Goal: Information Seeking & Learning: Compare options

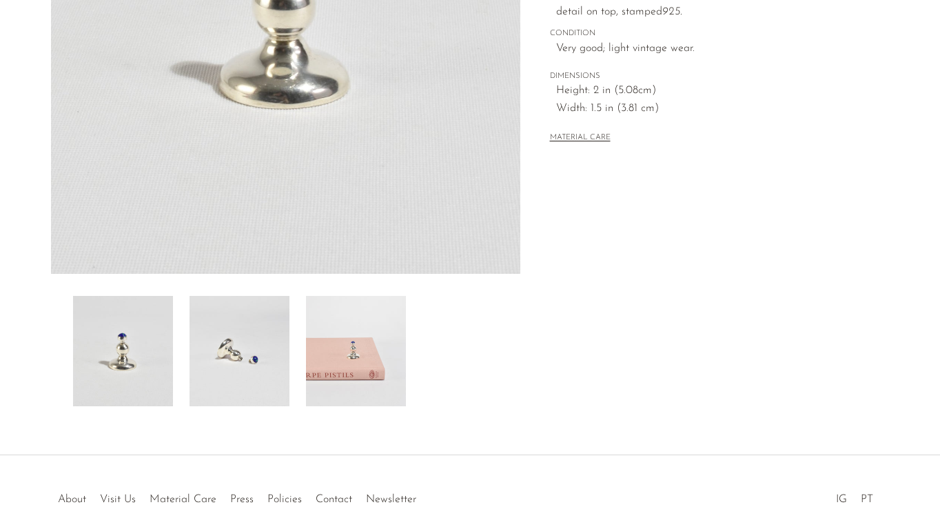
scroll to position [320, 0]
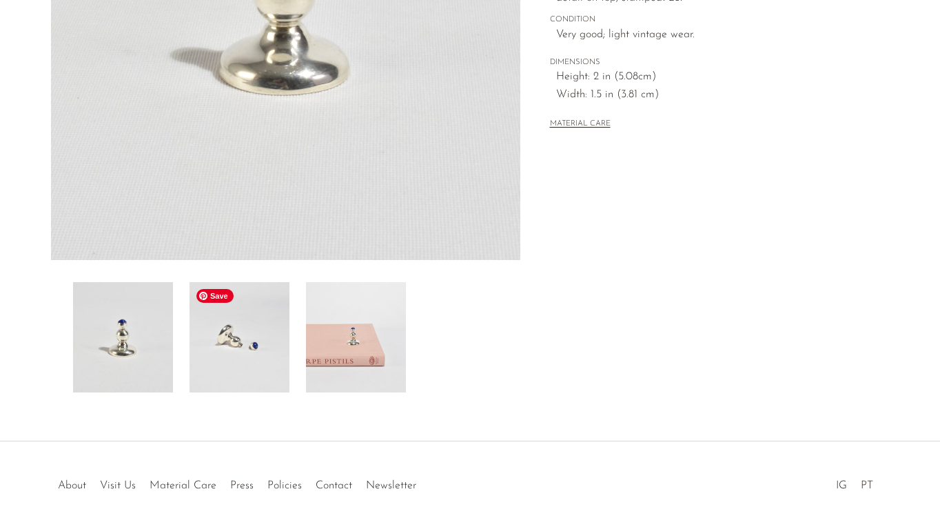
click at [255, 347] on img at bounding box center [240, 337] width 100 height 110
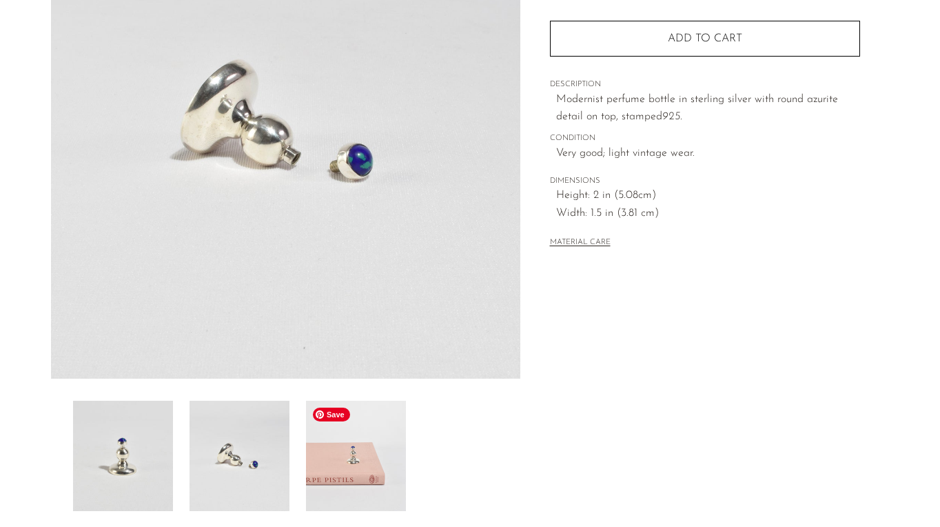
scroll to position [181, 0]
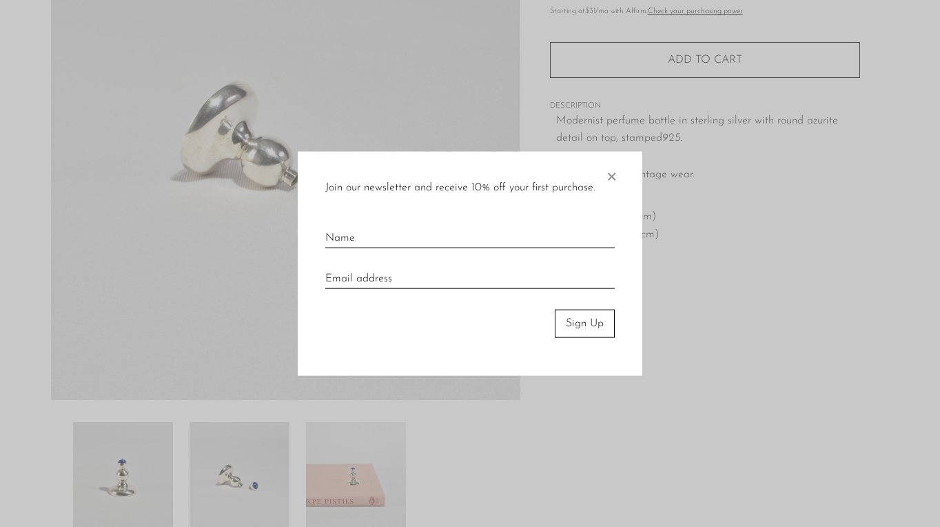
click at [611, 175] on span "×" at bounding box center [611, 174] width 14 height 44
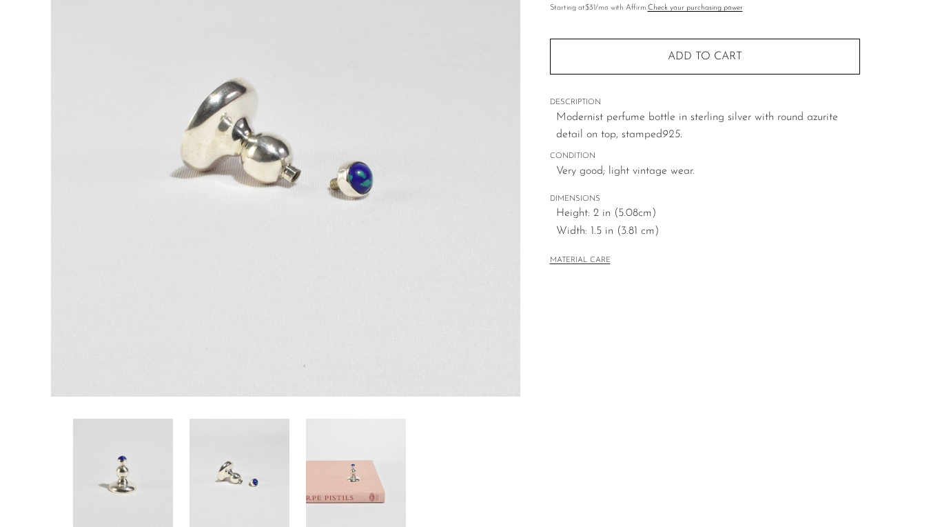
scroll to position [371, 0]
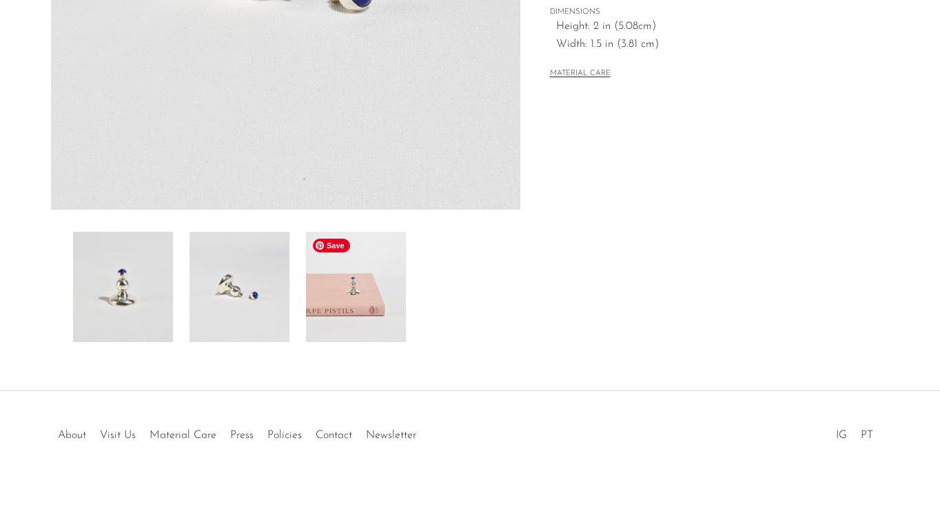
click at [378, 299] on img at bounding box center [356, 287] width 100 height 110
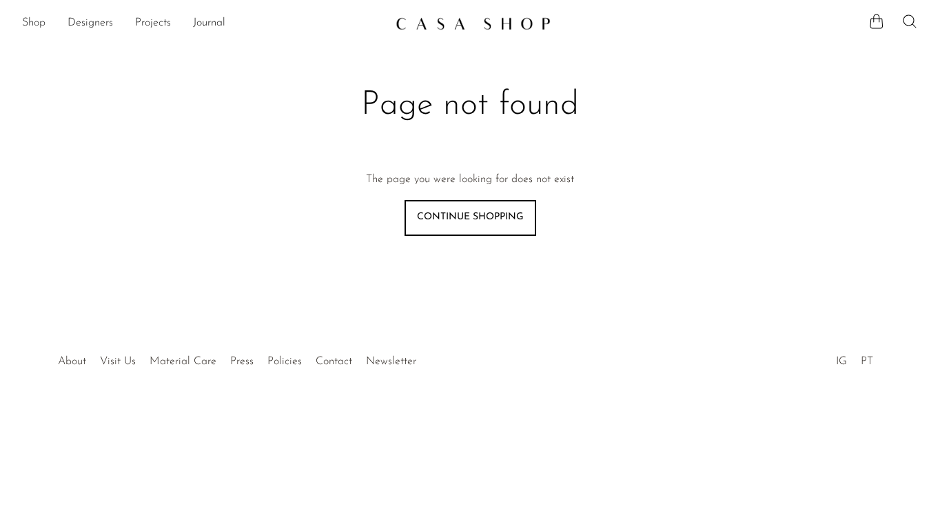
click at [32, 20] on link "Shop" at bounding box center [33, 23] width 23 height 18
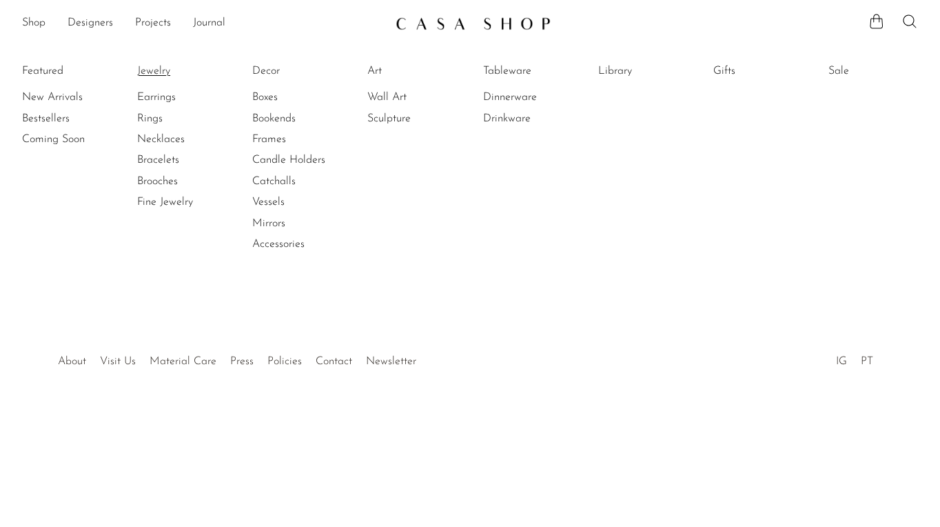
click at [154, 71] on link "Jewelry" at bounding box center [188, 70] width 103 height 15
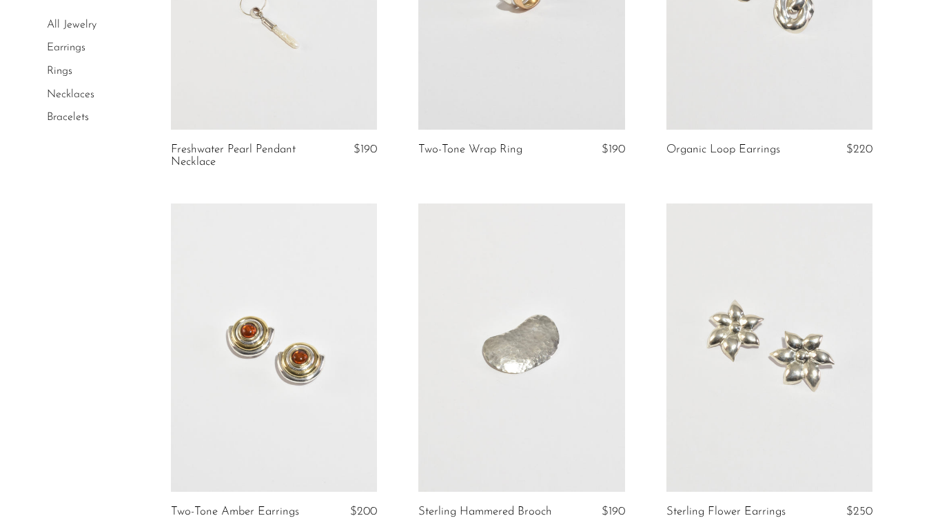
scroll to position [330, 0]
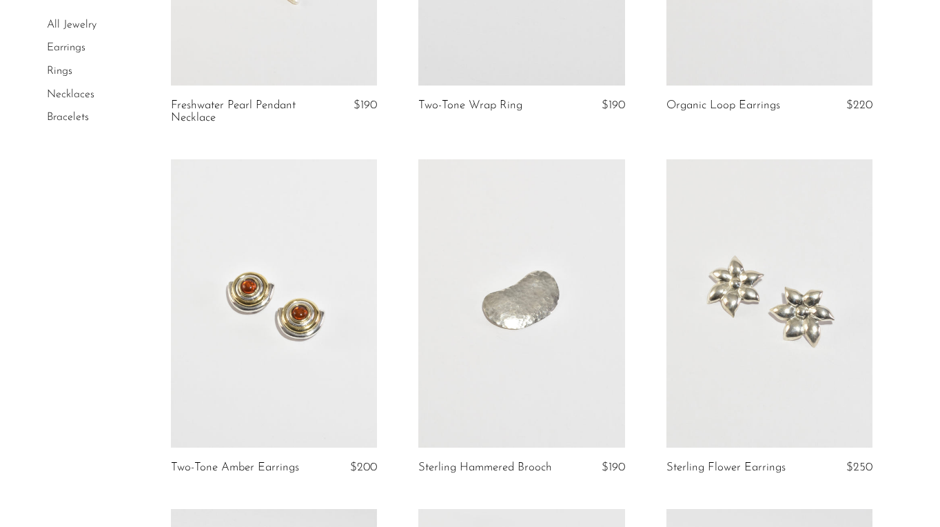
click at [320, 384] on link at bounding box center [274, 303] width 206 height 289
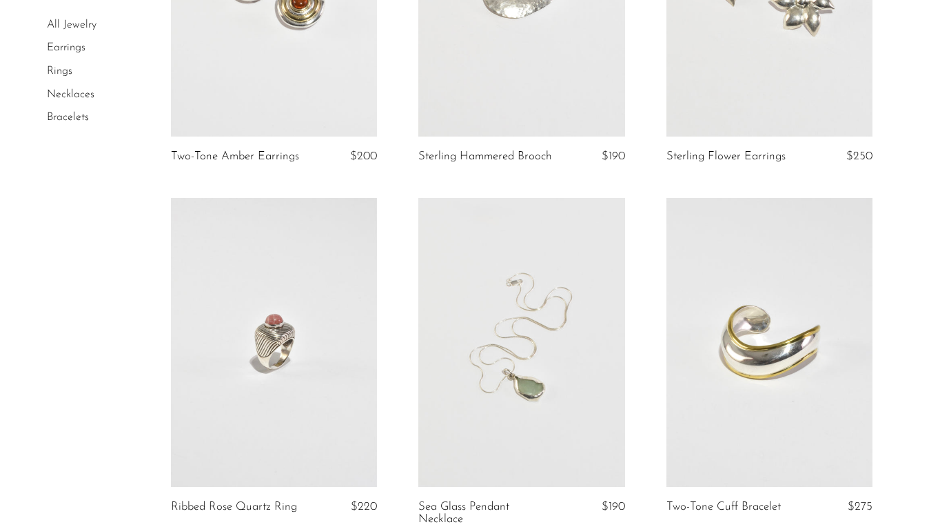
scroll to position [784, 0]
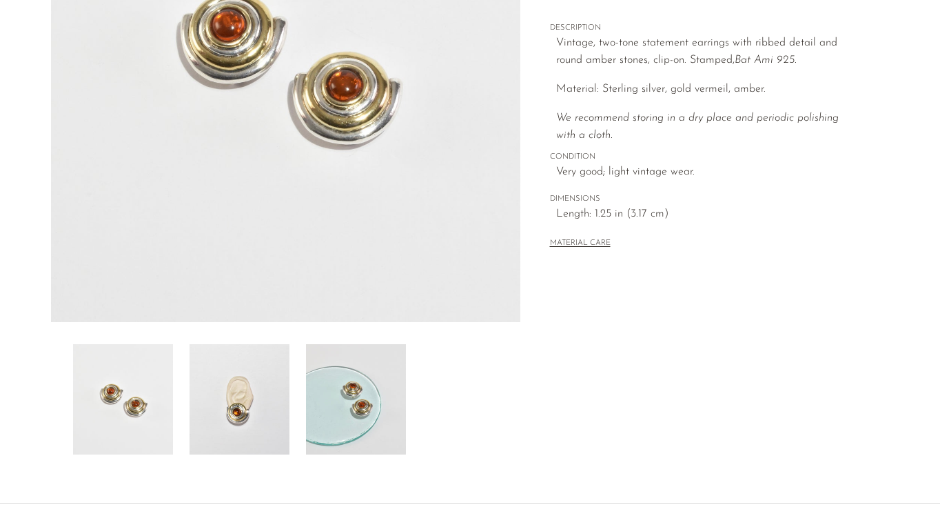
scroll to position [278, 0]
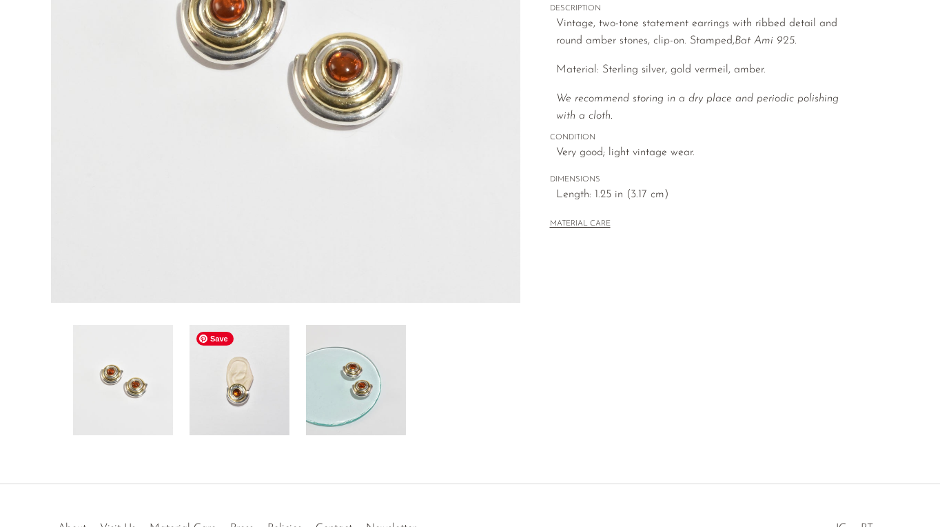
click at [239, 394] on img at bounding box center [240, 380] width 100 height 110
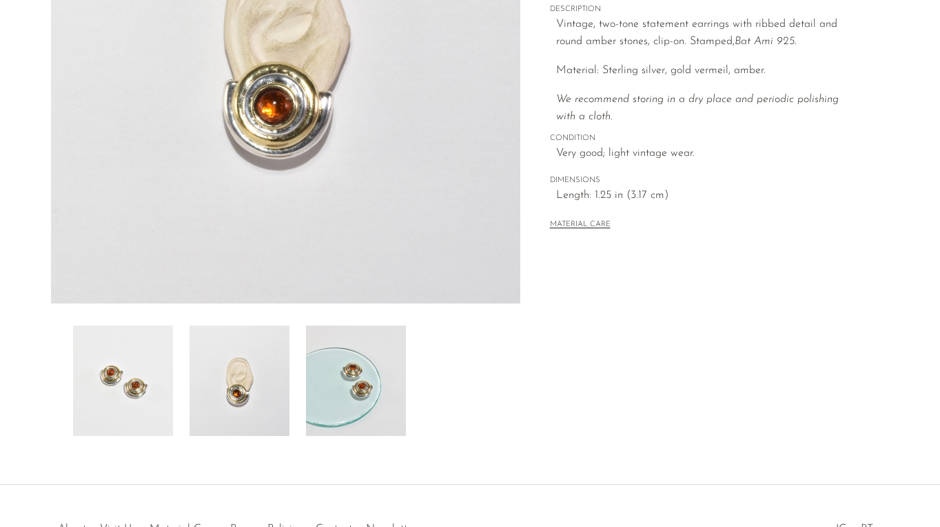
scroll to position [310, 0]
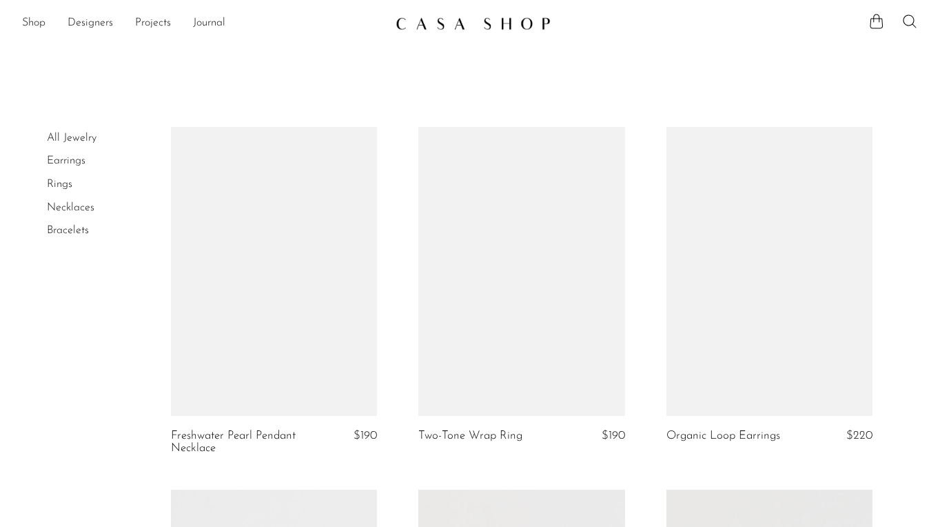
scroll to position [784, 0]
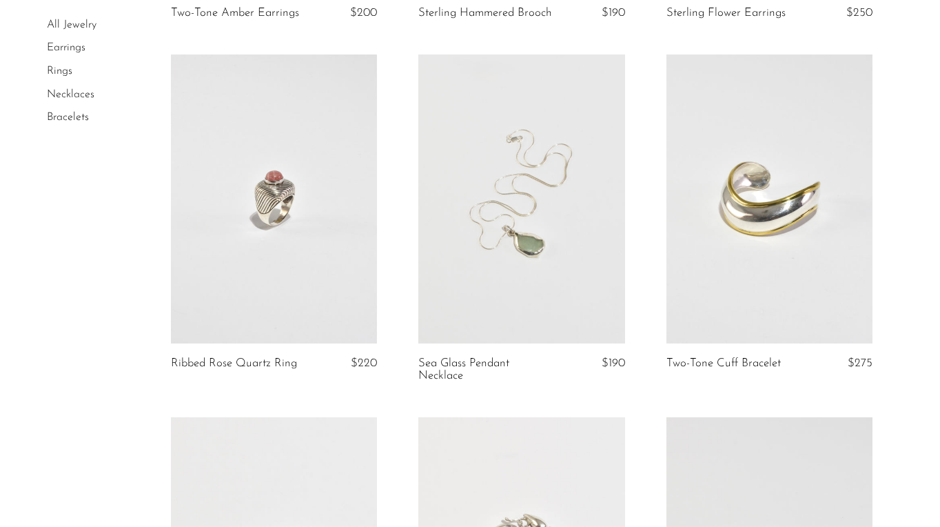
click at [261, 242] on link at bounding box center [274, 198] width 206 height 289
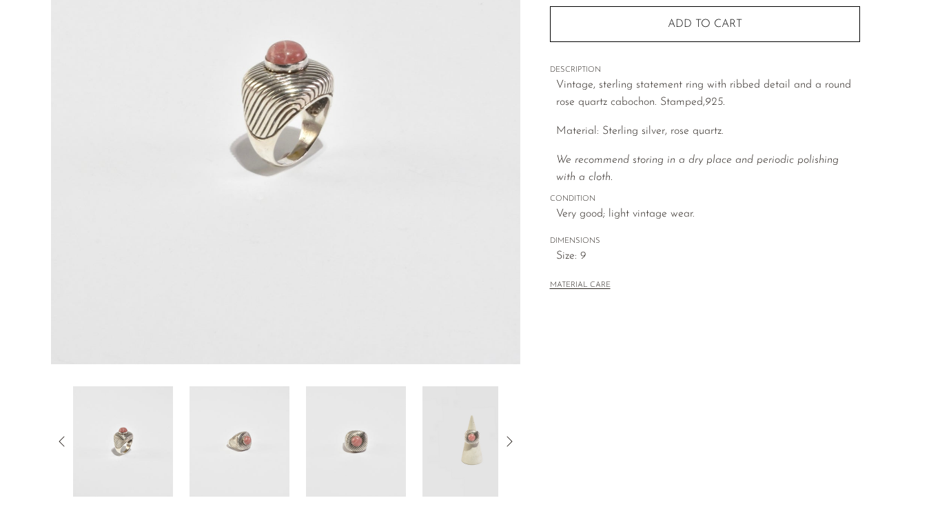
scroll to position [316, 0]
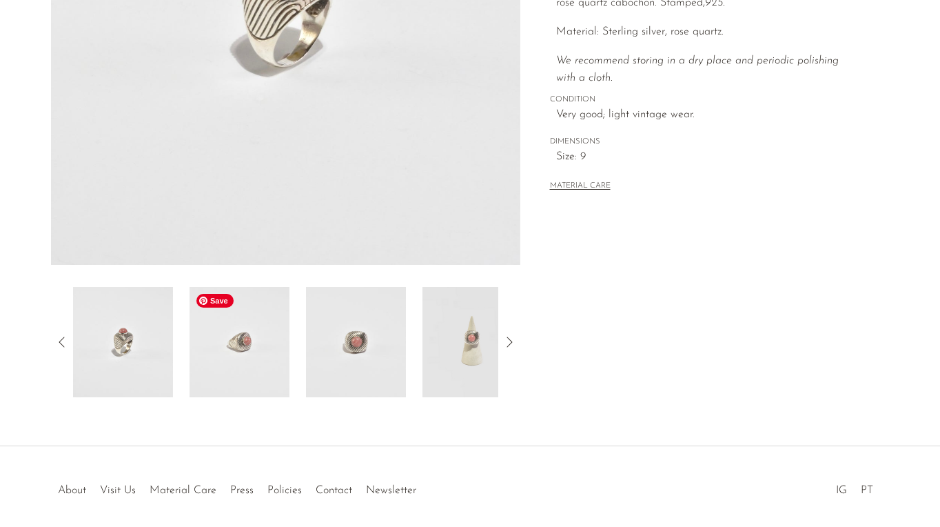
click at [244, 352] on img at bounding box center [240, 342] width 100 height 110
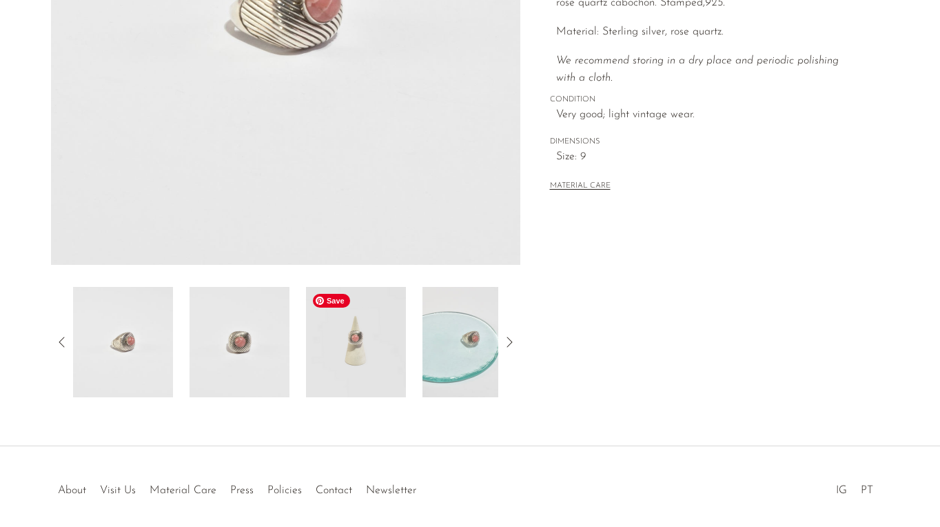
click at [356, 363] on img at bounding box center [356, 342] width 100 height 110
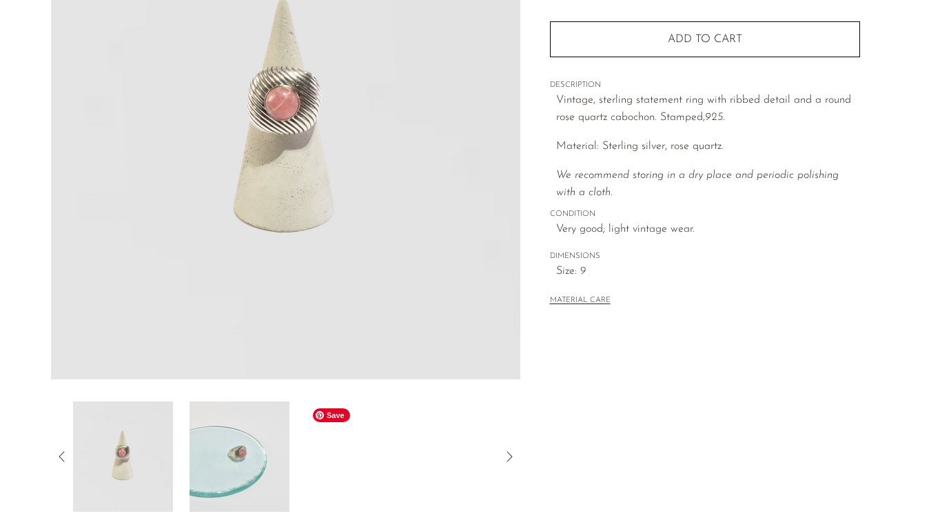
scroll to position [105, 0]
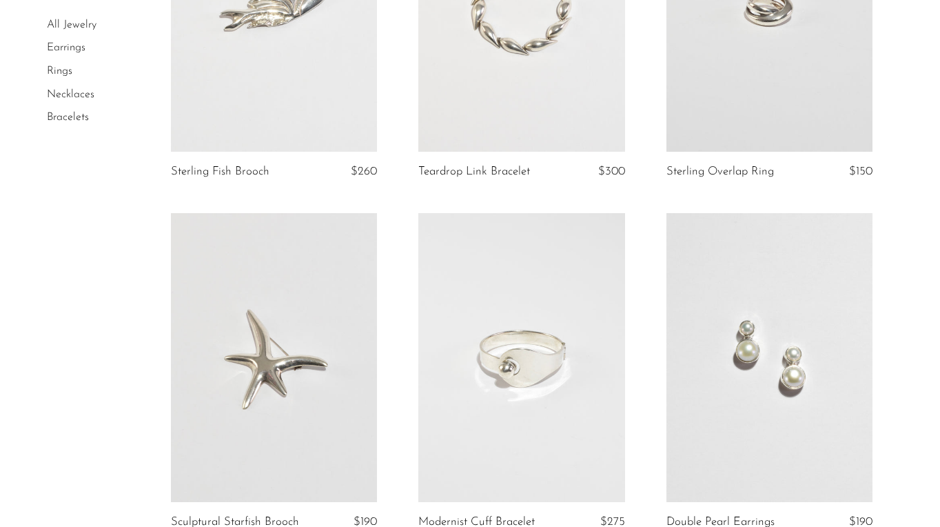
scroll to position [1373, 0]
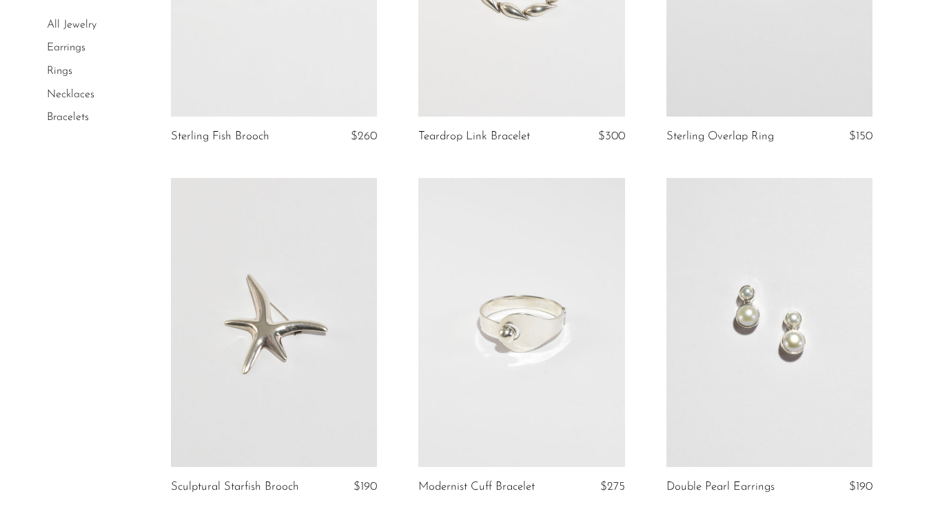
click at [753, 329] on link at bounding box center [769, 322] width 206 height 289
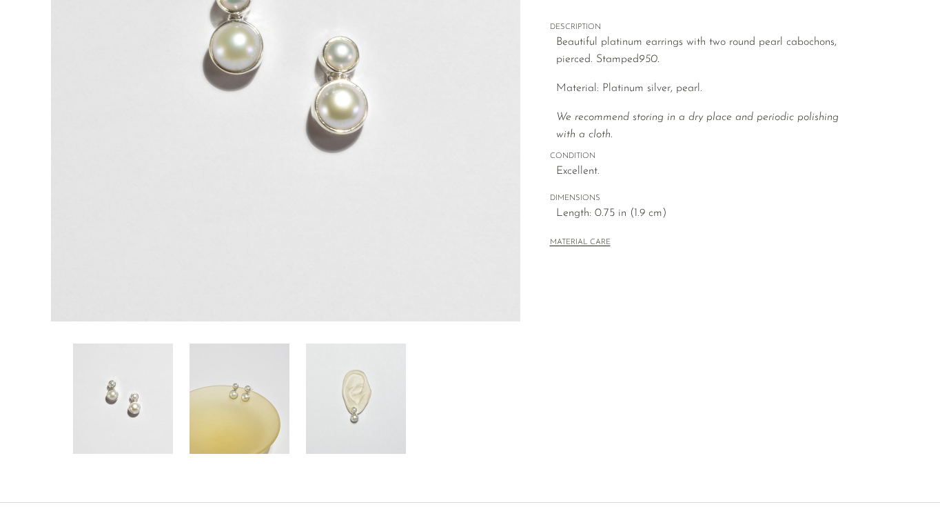
scroll to position [371, 0]
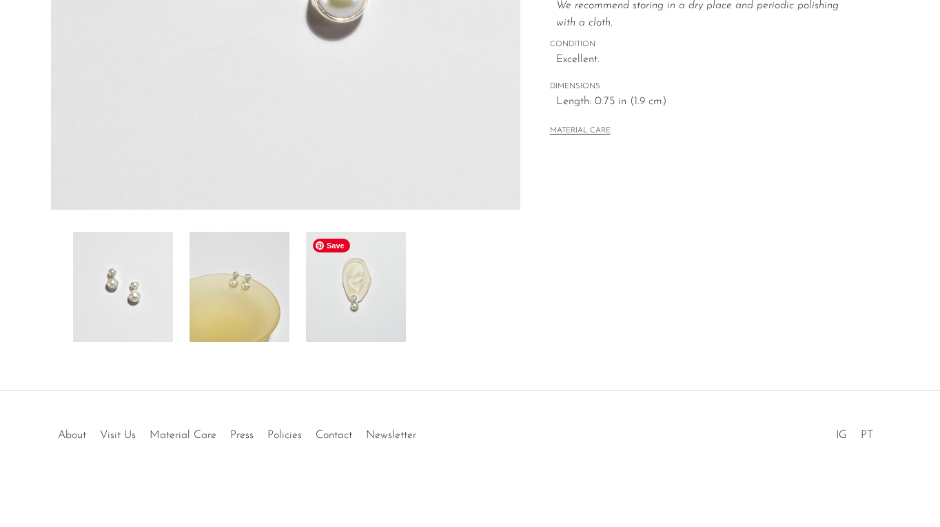
click at [369, 307] on img at bounding box center [356, 287] width 100 height 110
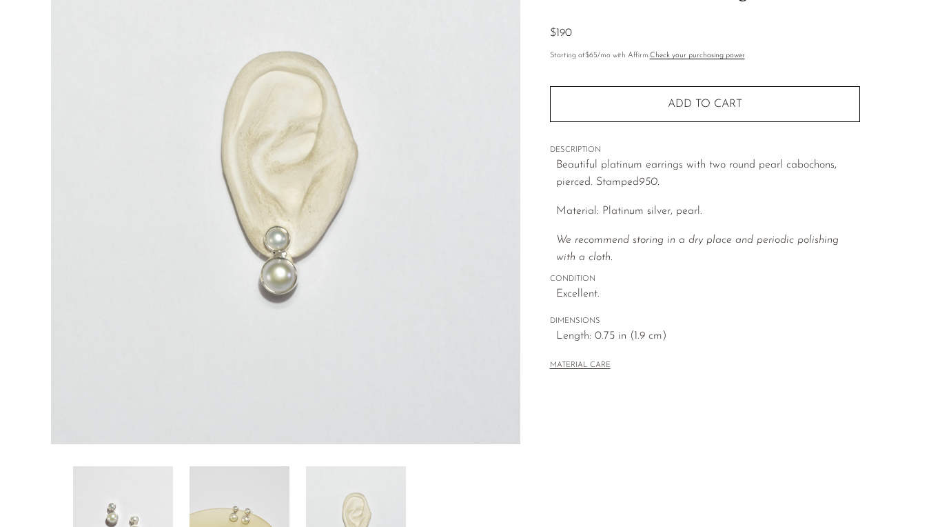
scroll to position [0, 0]
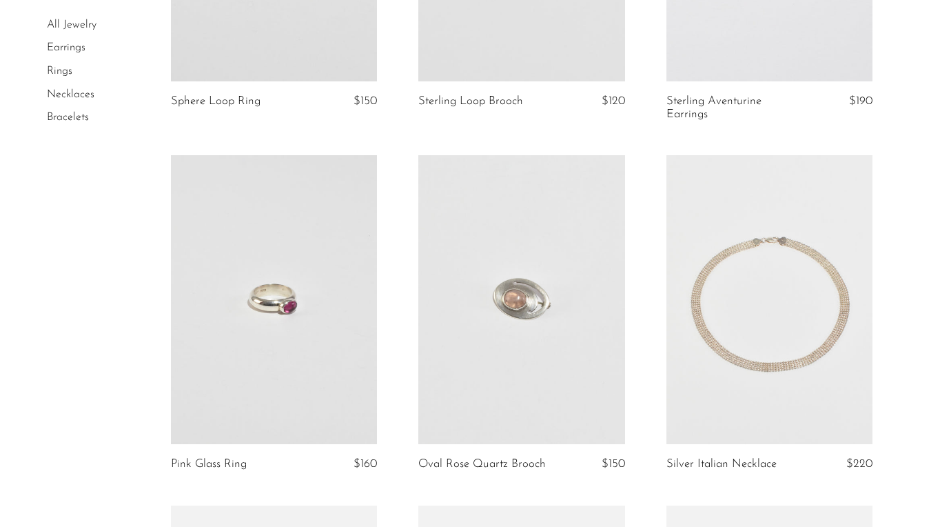
scroll to position [2843, 0]
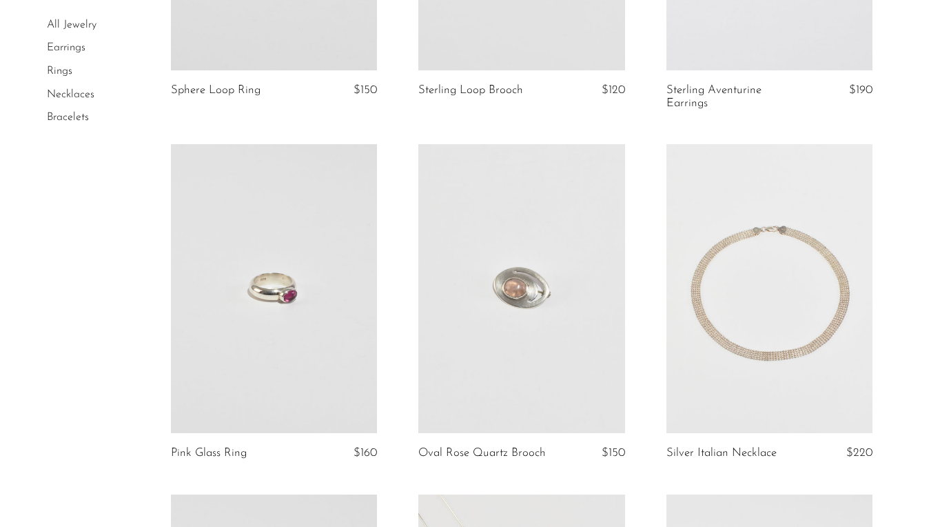
click at [775, 354] on link at bounding box center [769, 288] width 206 height 289
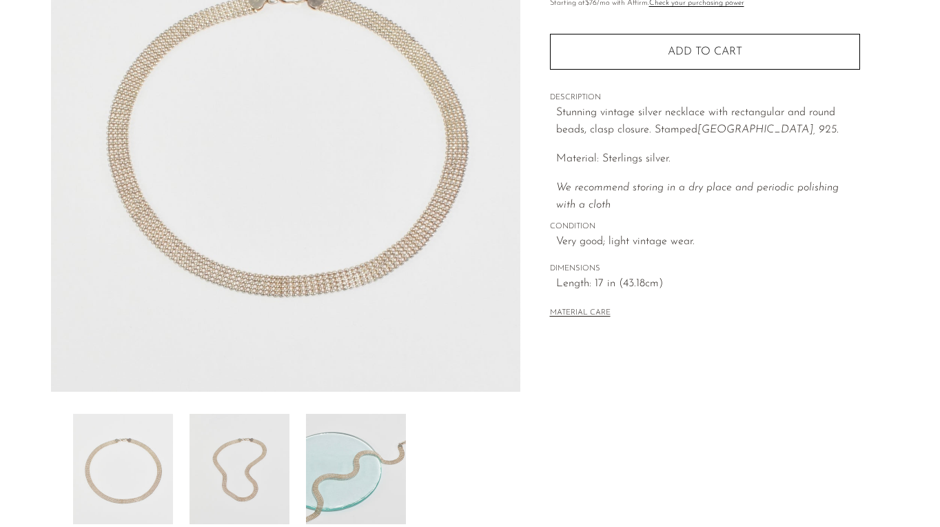
scroll to position [198, 0]
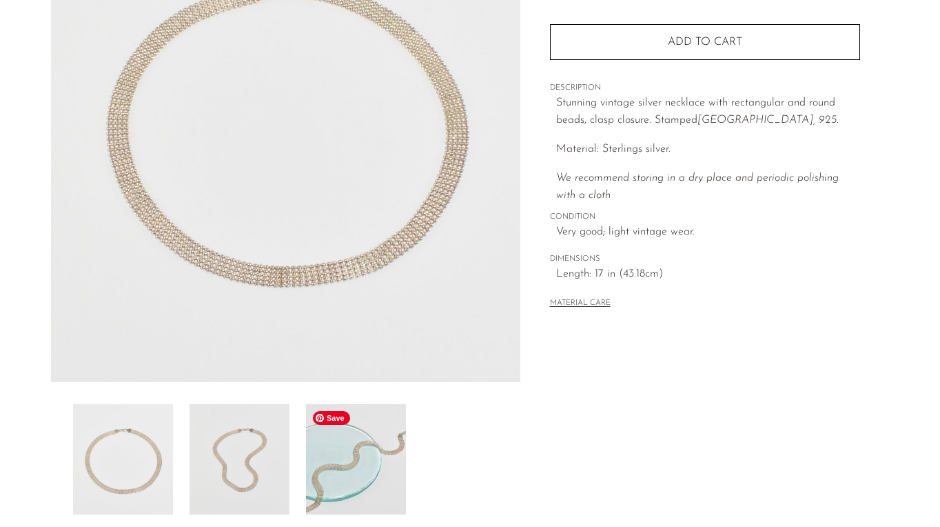
click at [356, 460] on img at bounding box center [356, 459] width 100 height 110
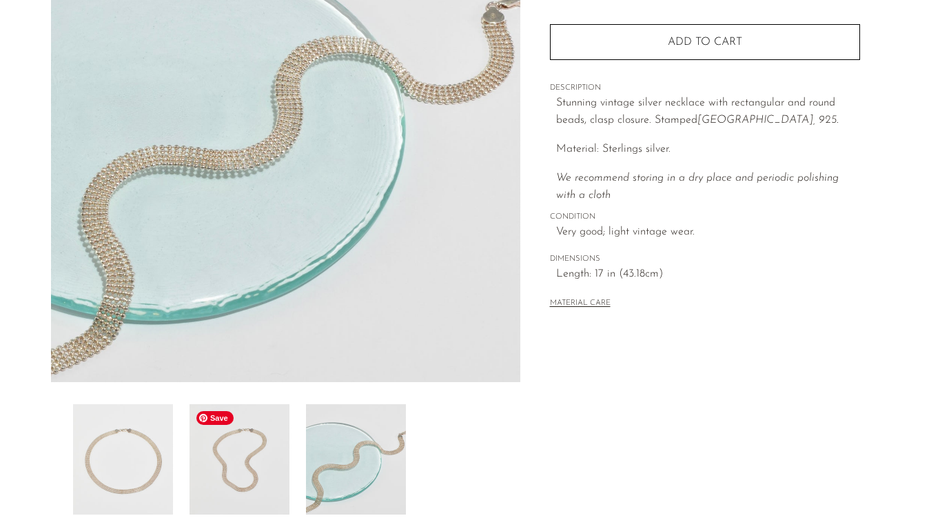
click at [269, 469] on img at bounding box center [240, 459] width 100 height 110
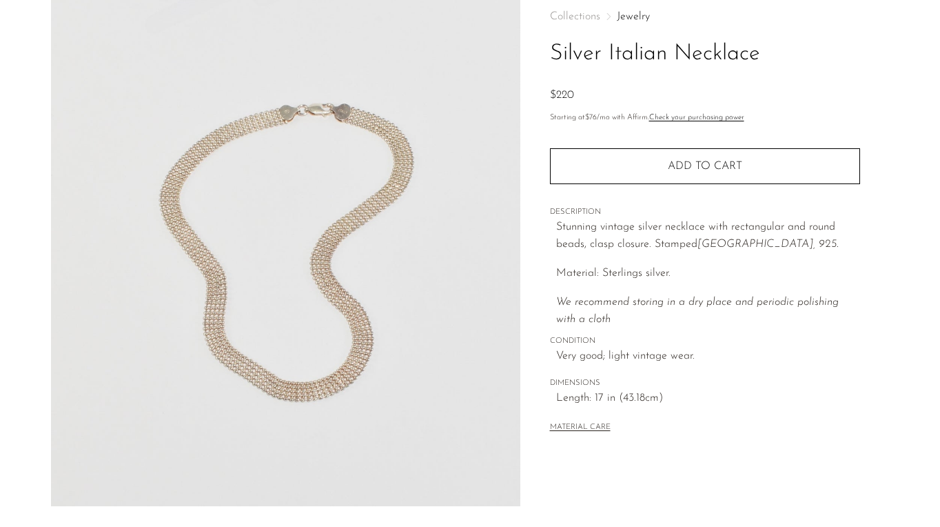
scroll to position [50, 0]
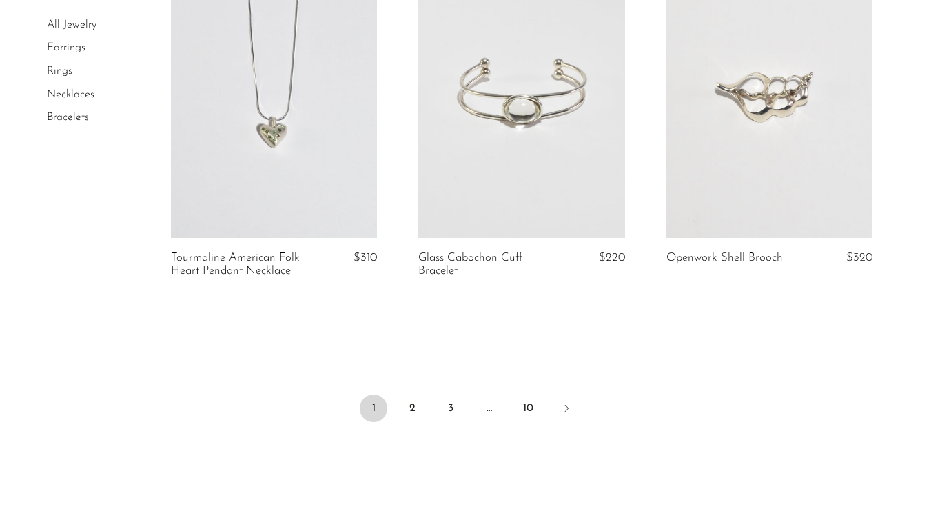
scroll to position [4138, 0]
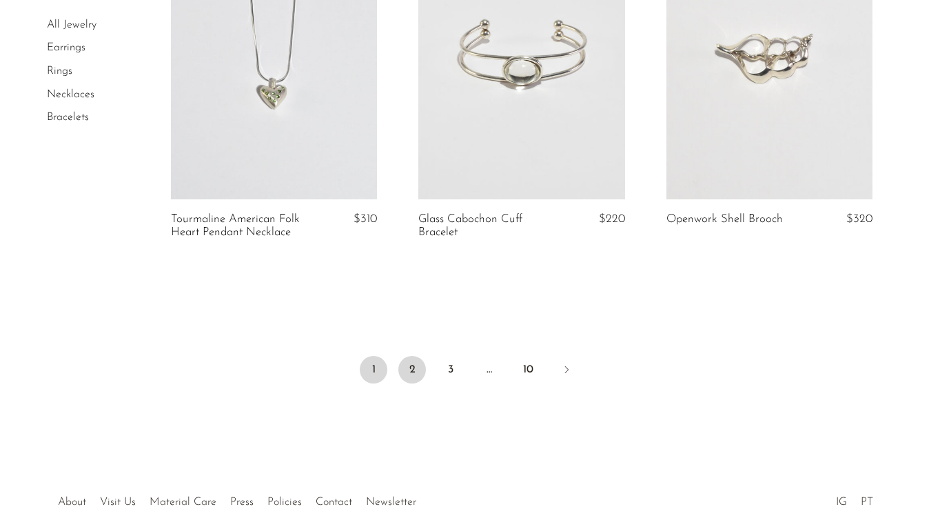
click at [415, 369] on link "2" at bounding box center [412, 370] width 28 height 28
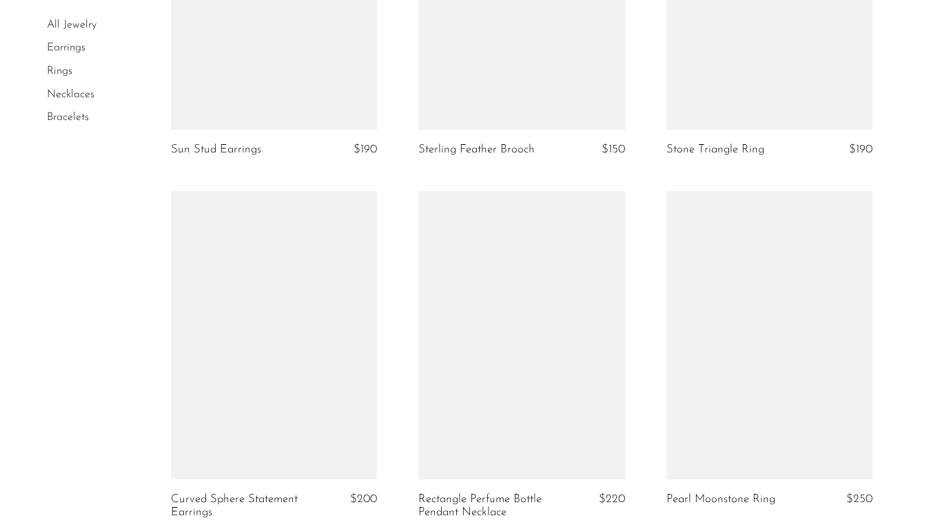
scroll to position [4035, 0]
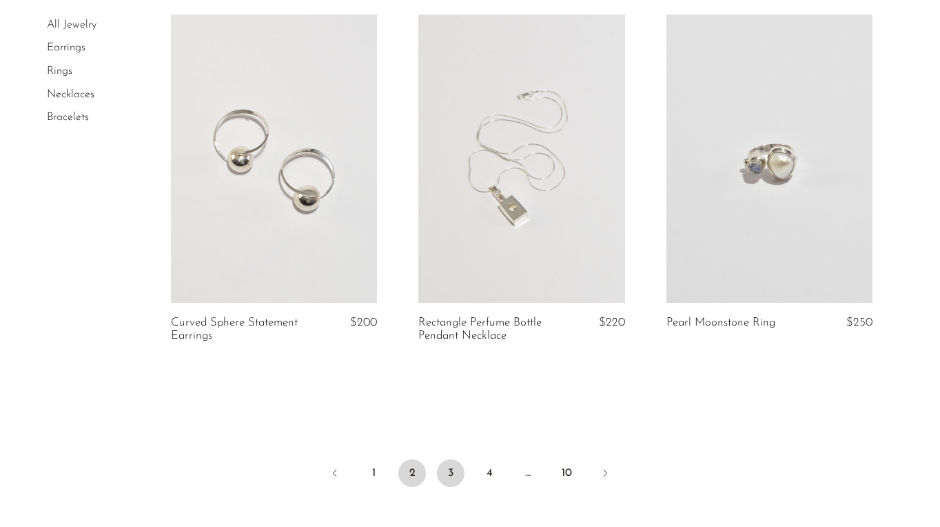
click at [449, 467] on link "3" at bounding box center [451, 473] width 28 height 28
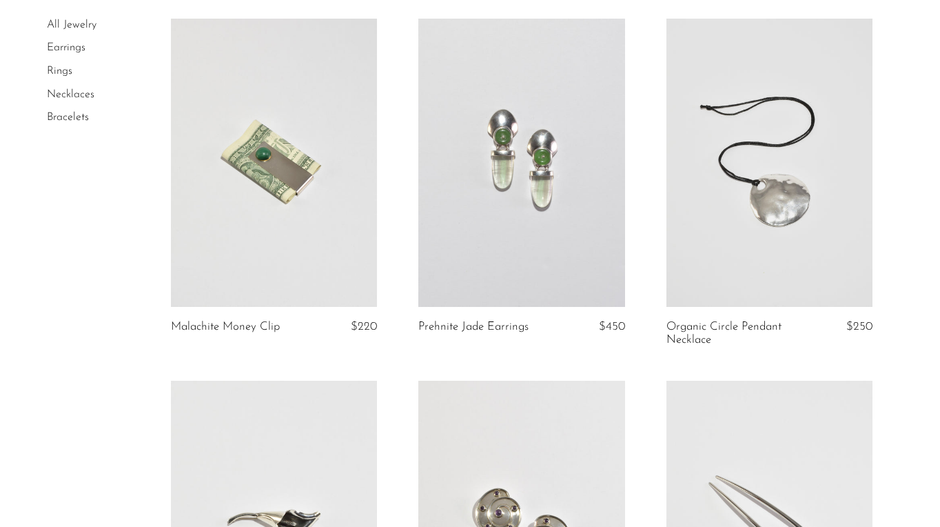
scroll to position [477, 0]
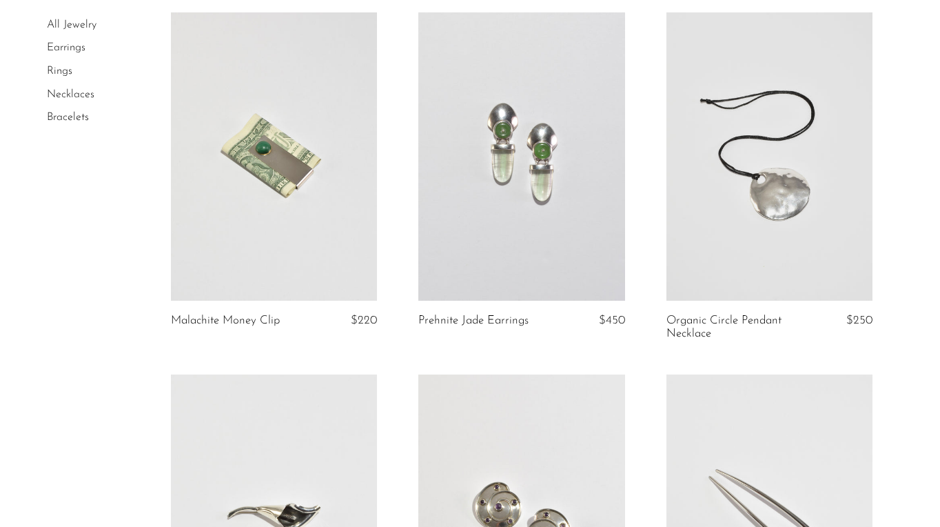
click at [554, 195] on link at bounding box center [521, 156] width 206 height 289
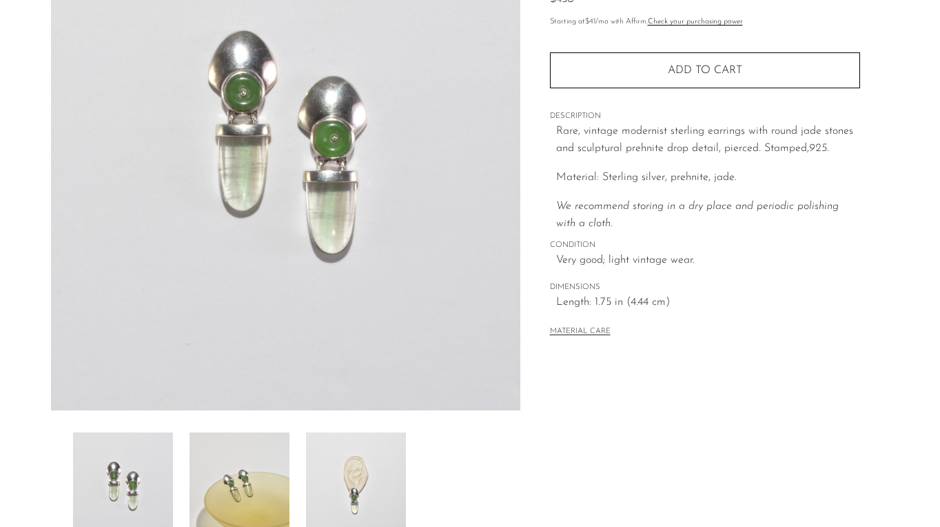
scroll to position [371, 0]
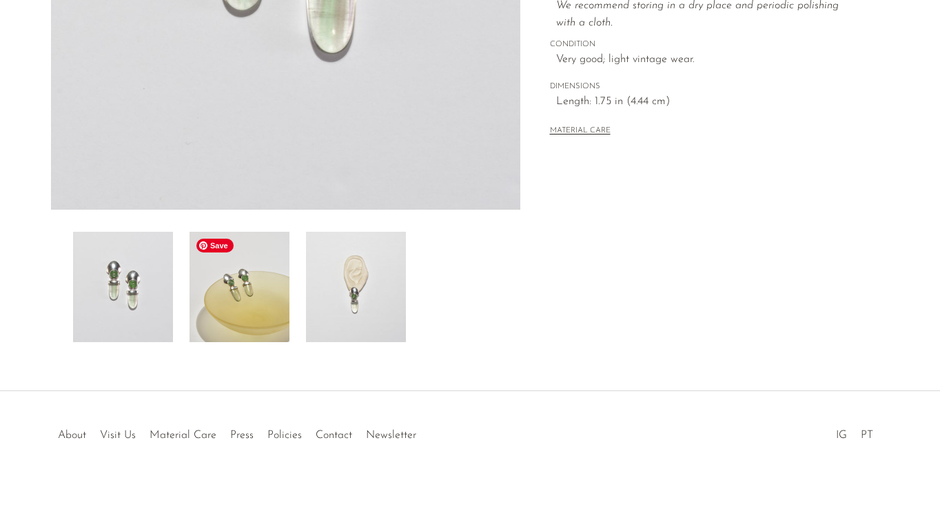
click at [281, 304] on img at bounding box center [240, 287] width 100 height 110
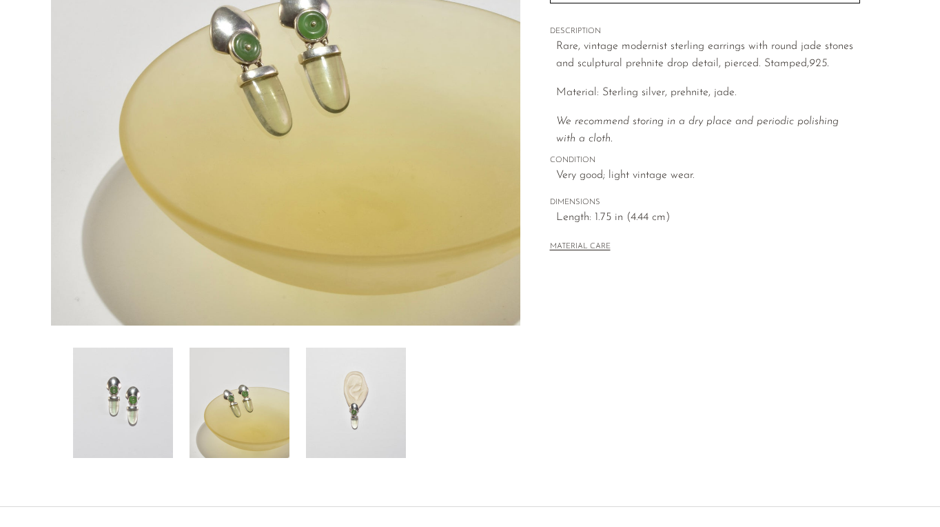
scroll to position [256, 0]
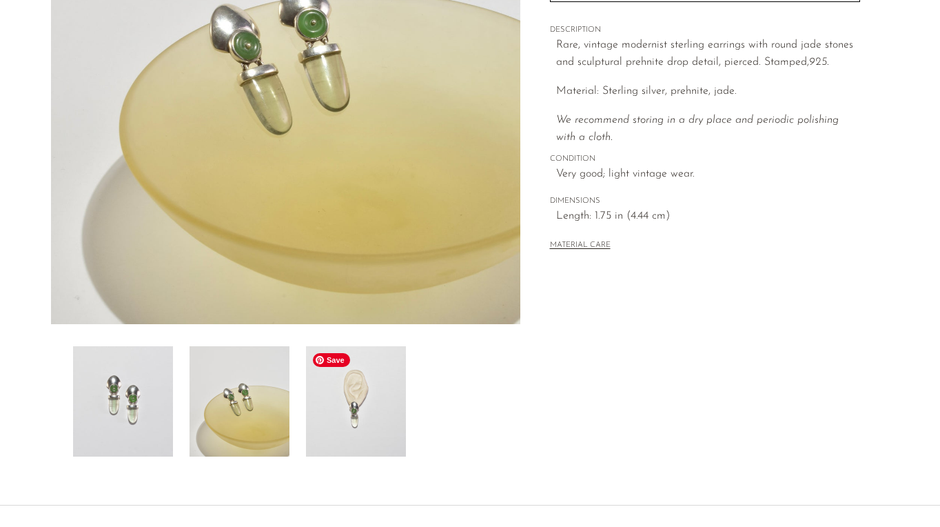
click at [360, 385] on img at bounding box center [356, 401] width 100 height 110
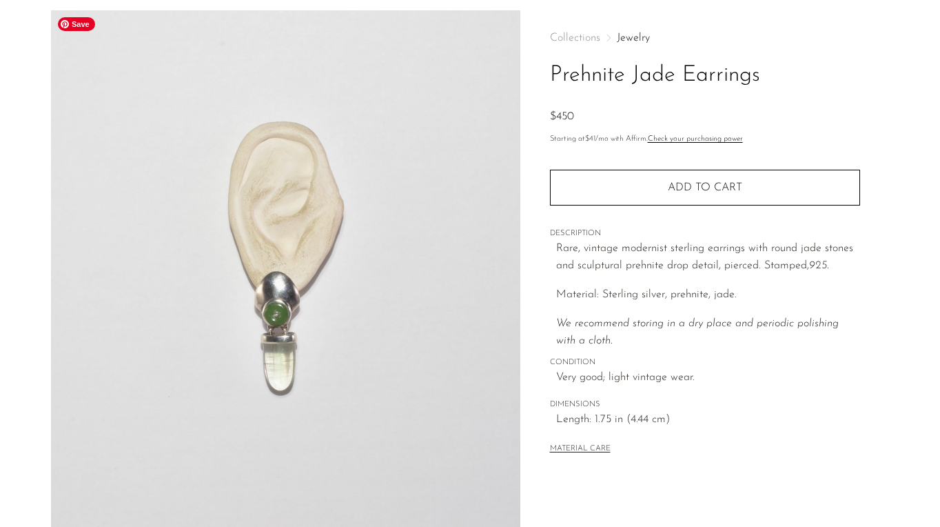
scroll to position [70, 0]
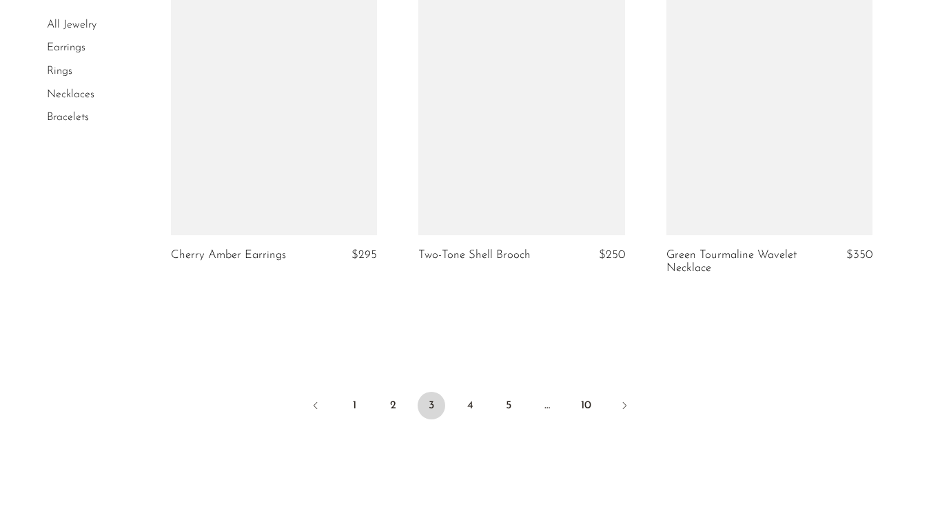
scroll to position [4128, 0]
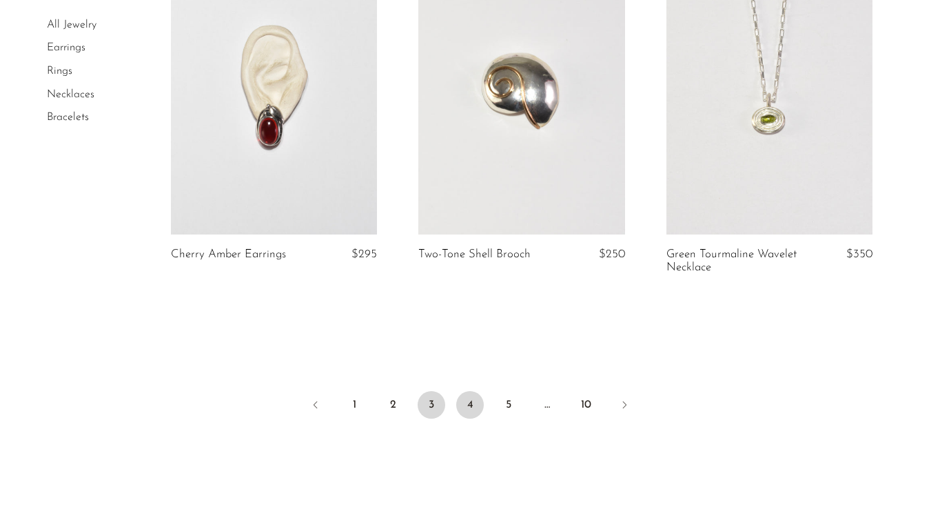
click at [471, 391] on link "4" at bounding box center [470, 405] width 28 height 28
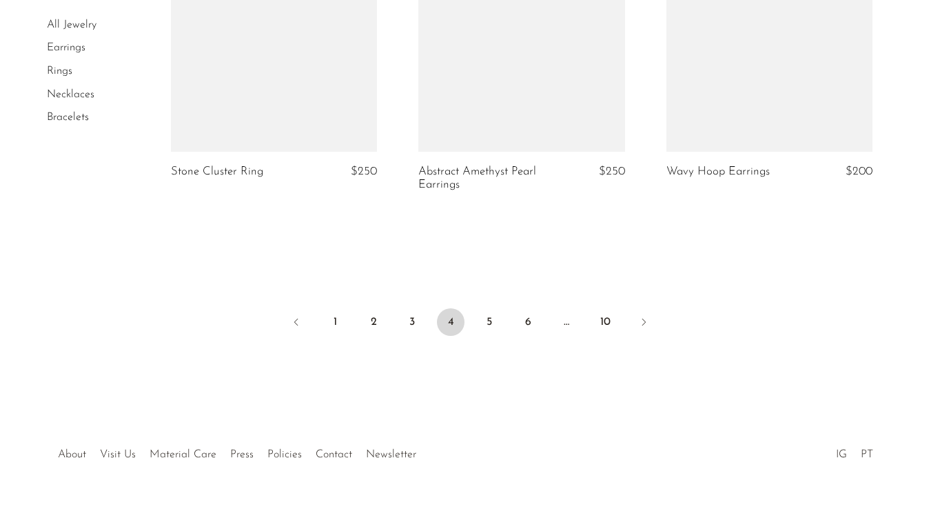
scroll to position [4198, 0]
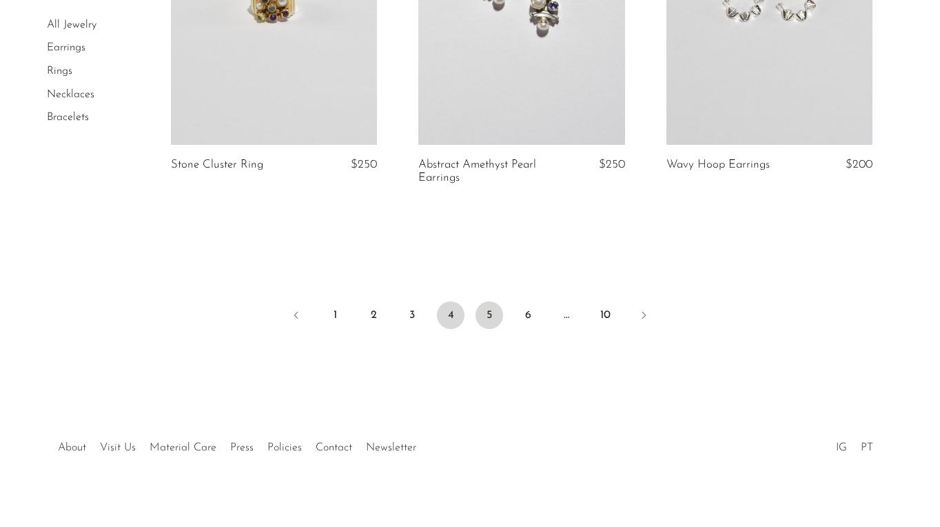
click at [488, 309] on link "5" at bounding box center [490, 315] width 28 height 28
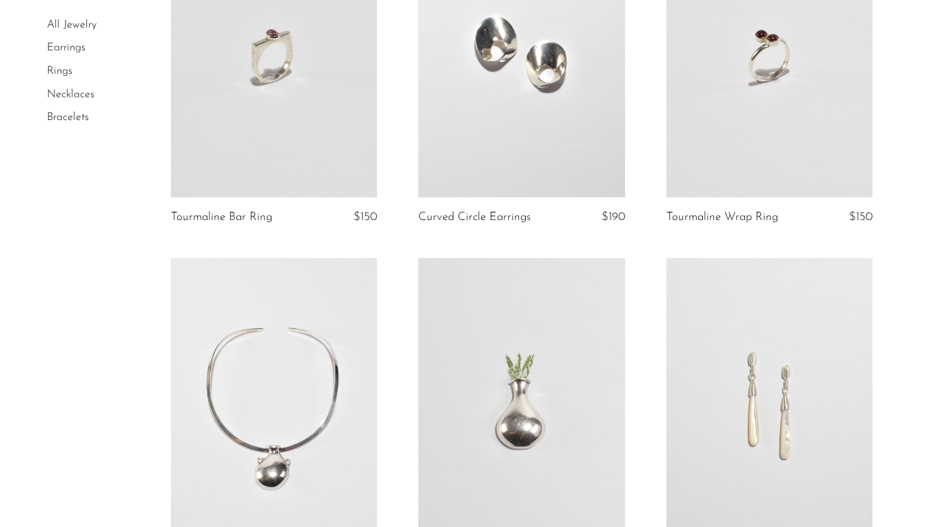
scroll to position [189, 0]
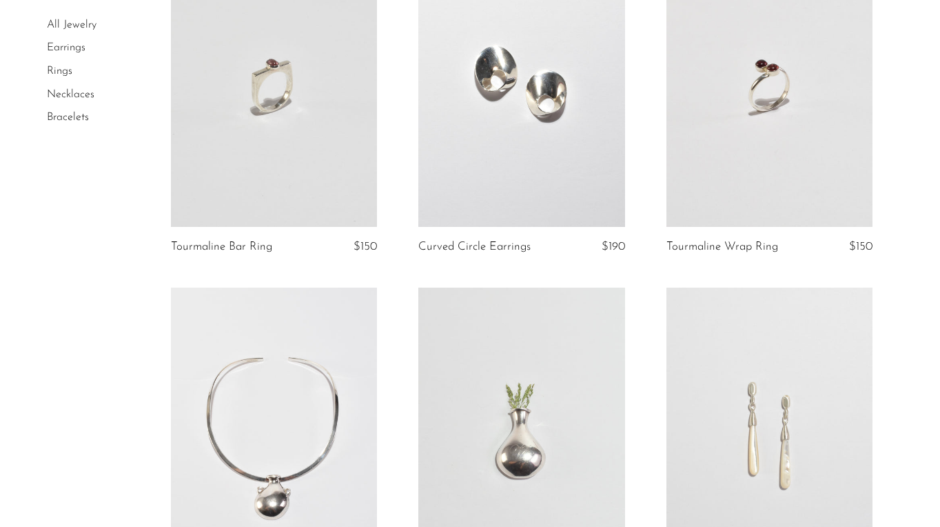
click at [334, 159] on link at bounding box center [274, 82] width 206 height 289
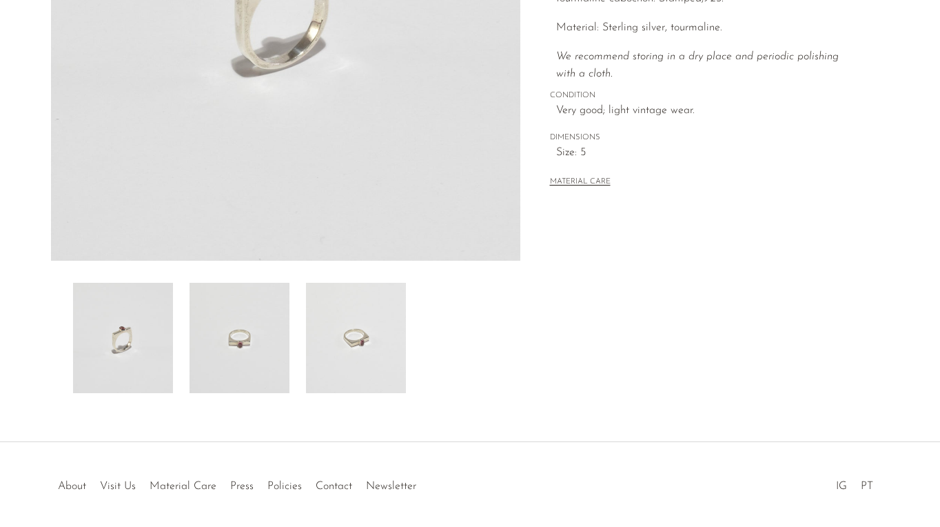
scroll to position [371, 0]
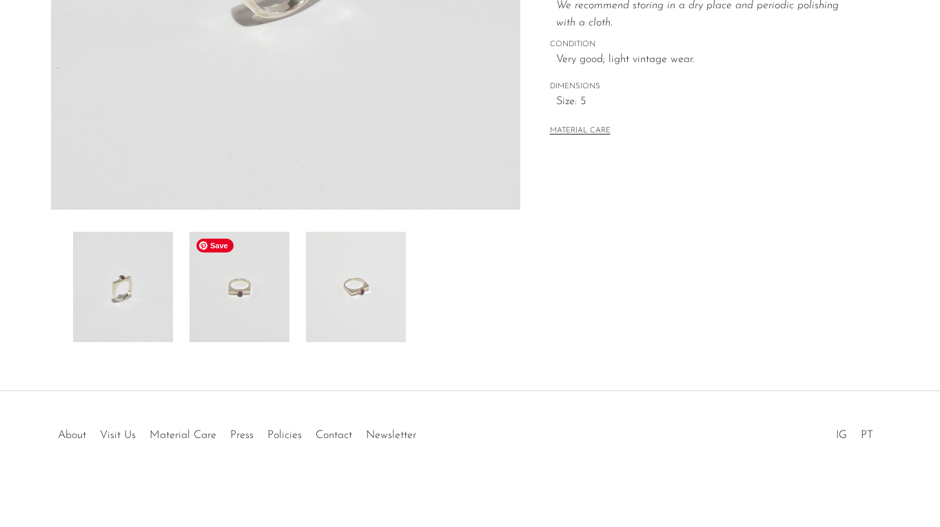
click at [246, 287] on img at bounding box center [240, 287] width 100 height 110
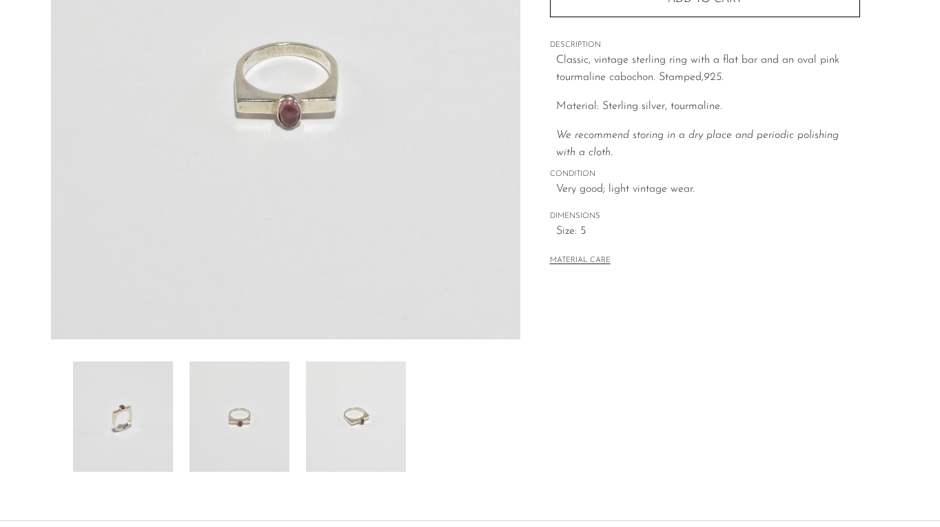
scroll to position [254, 0]
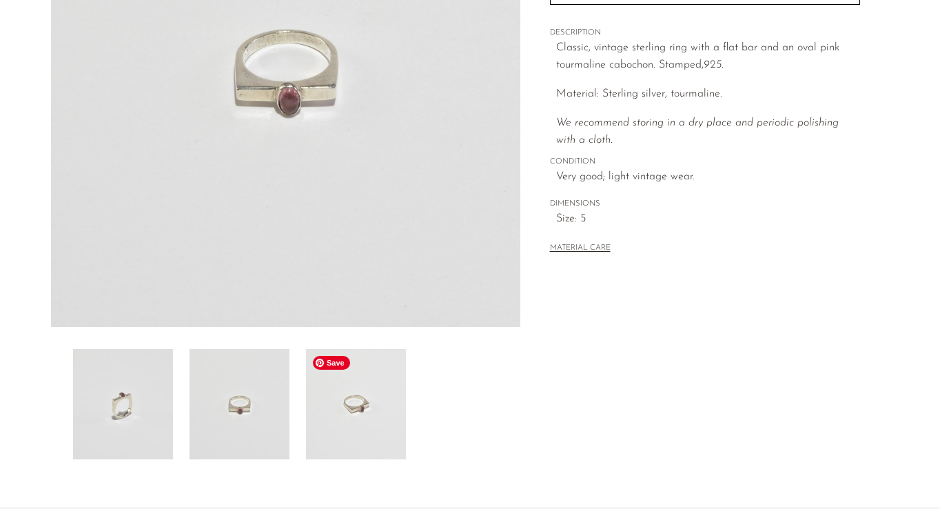
click at [377, 387] on img at bounding box center [356, 404] width 100 height 110
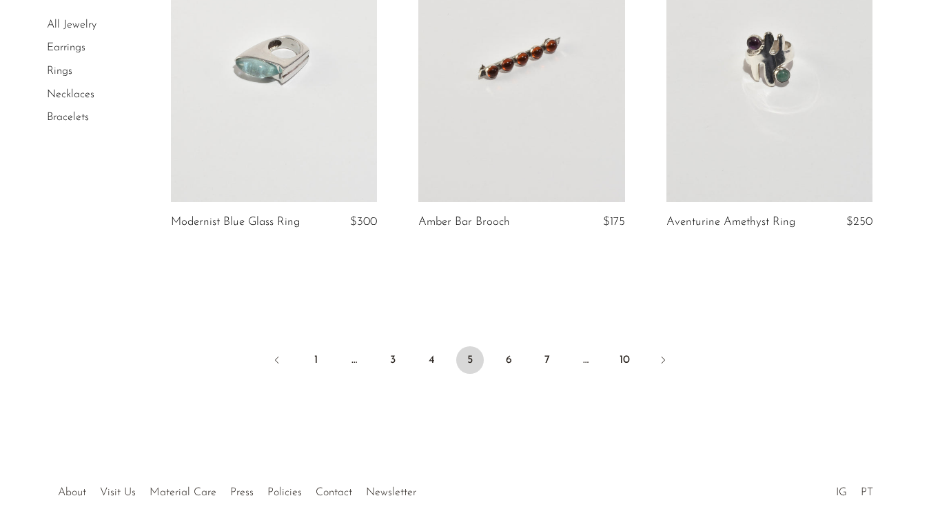
scroll to position [4221, 0]
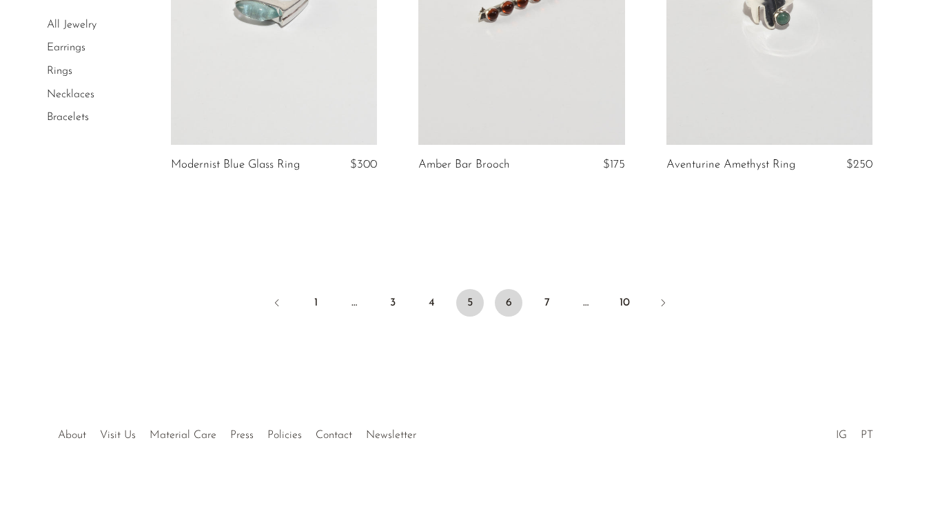
click at [507, 302] on link "6" at bounding box center [509, 303] width 28 height 28
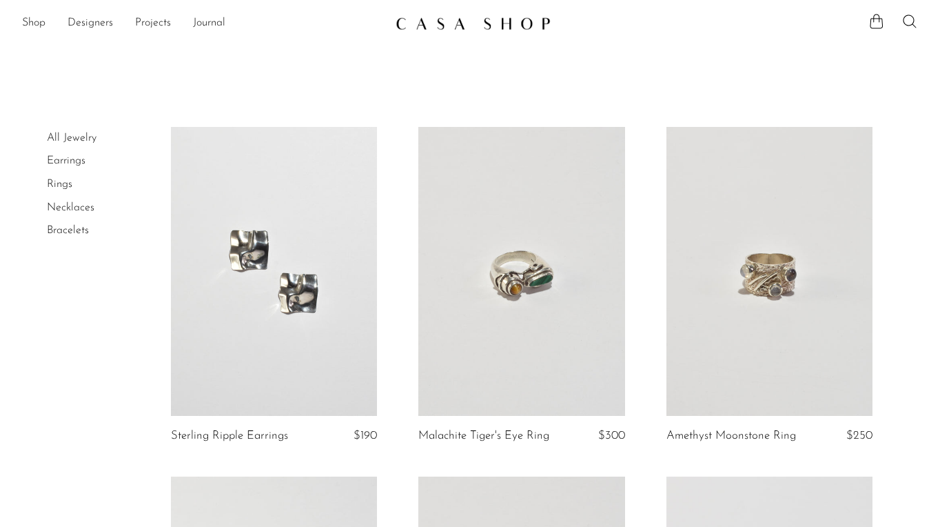
click at [68, 162] on link "Earrings" at bounding box center [66, 160] width 39 height 11
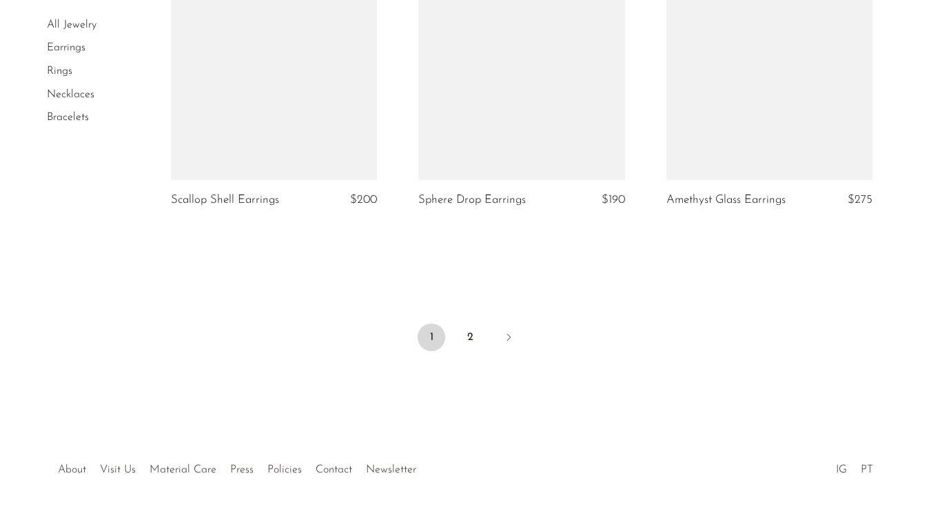
scroll to position [4206, 0]
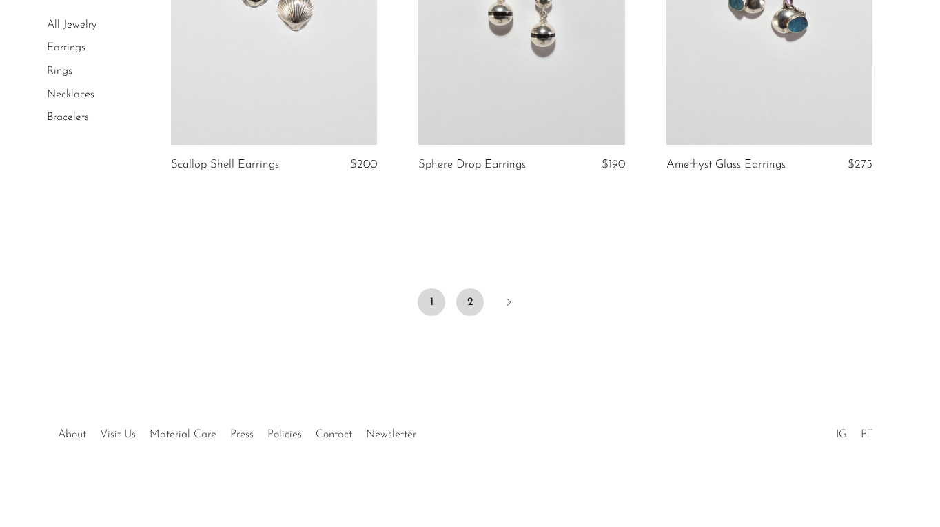
click at [471, 296] on link "2" at bounding box center [470, 302] width 28 height 28
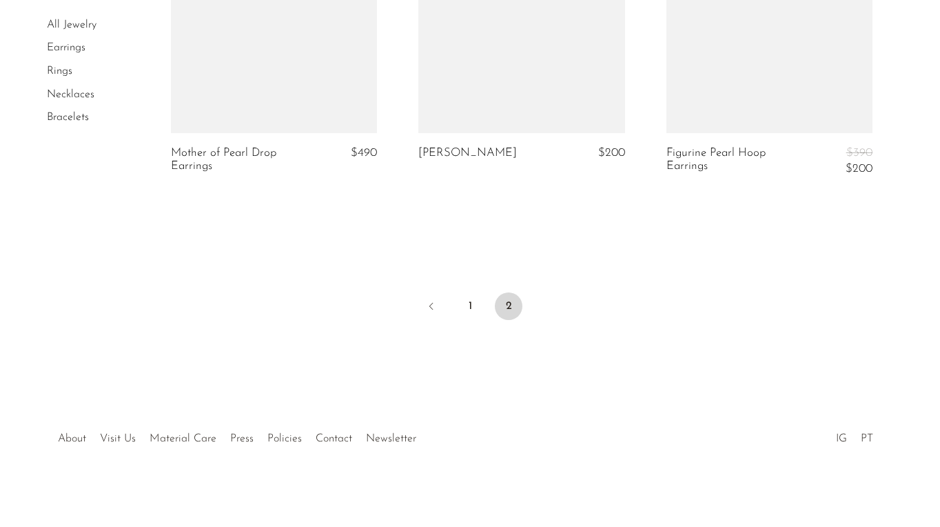
scroll to position [3189, 0]
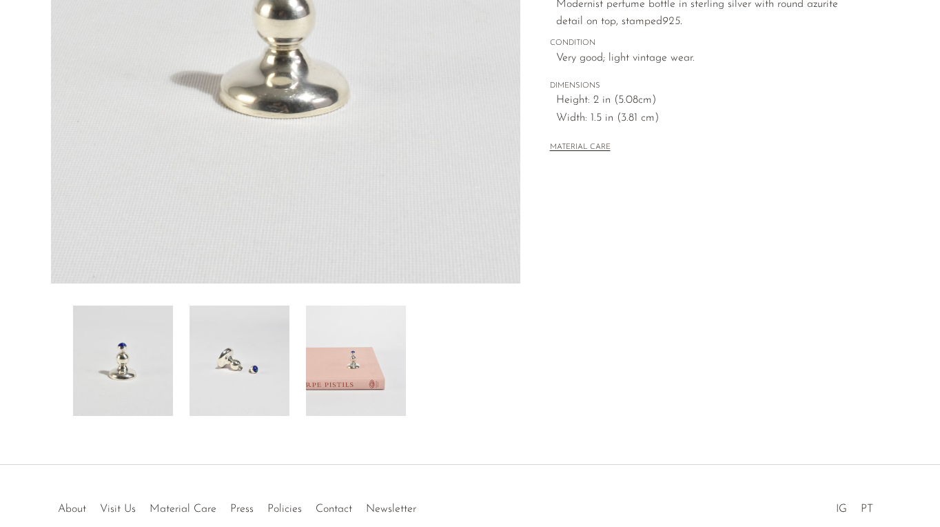
scroll to position [312, 0]
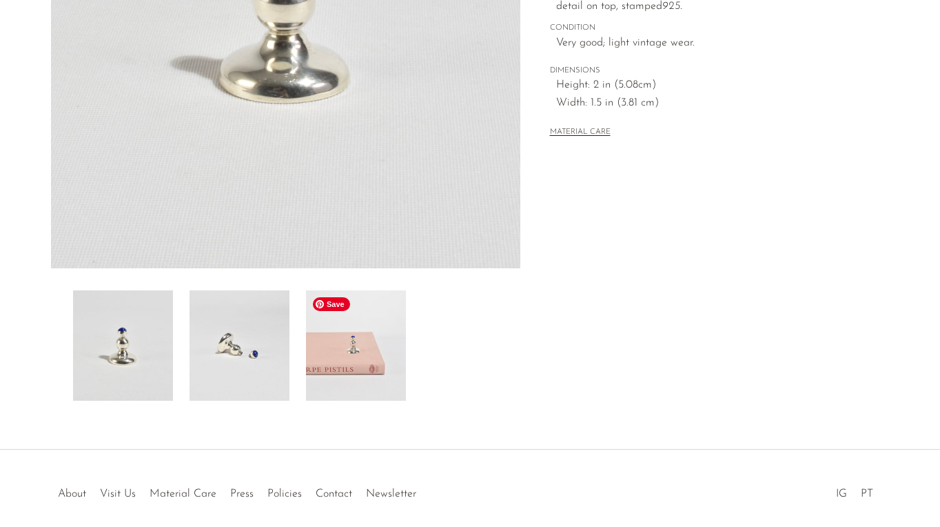
click at [345, 367] on img at bounding box center [356, 345] width 100 height 110
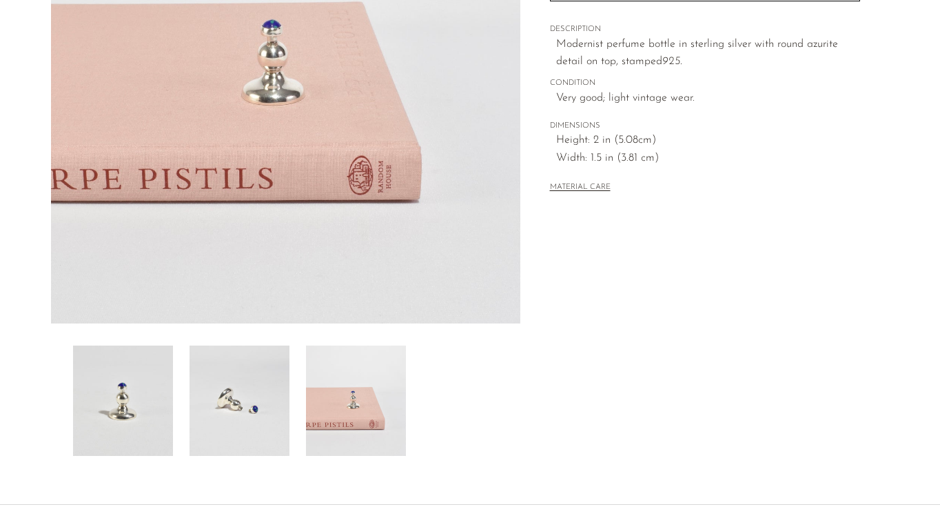
scroll to position [371, 0]
